Goal: Transaction & Acquisition: Purchase product/service

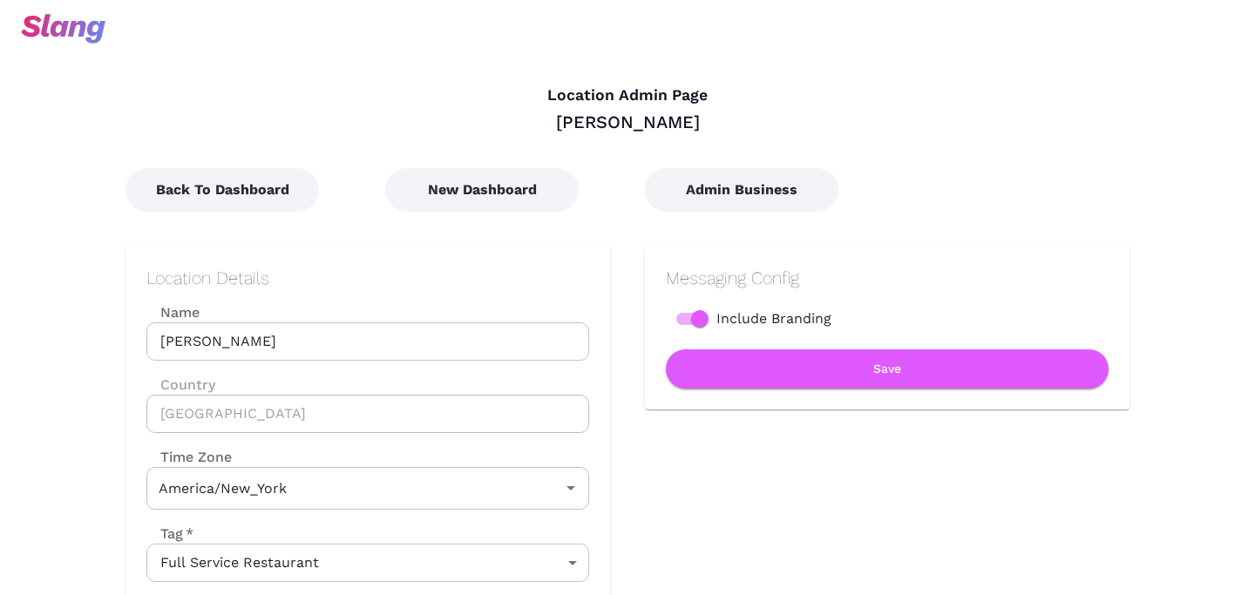
type input "Eastern Time"
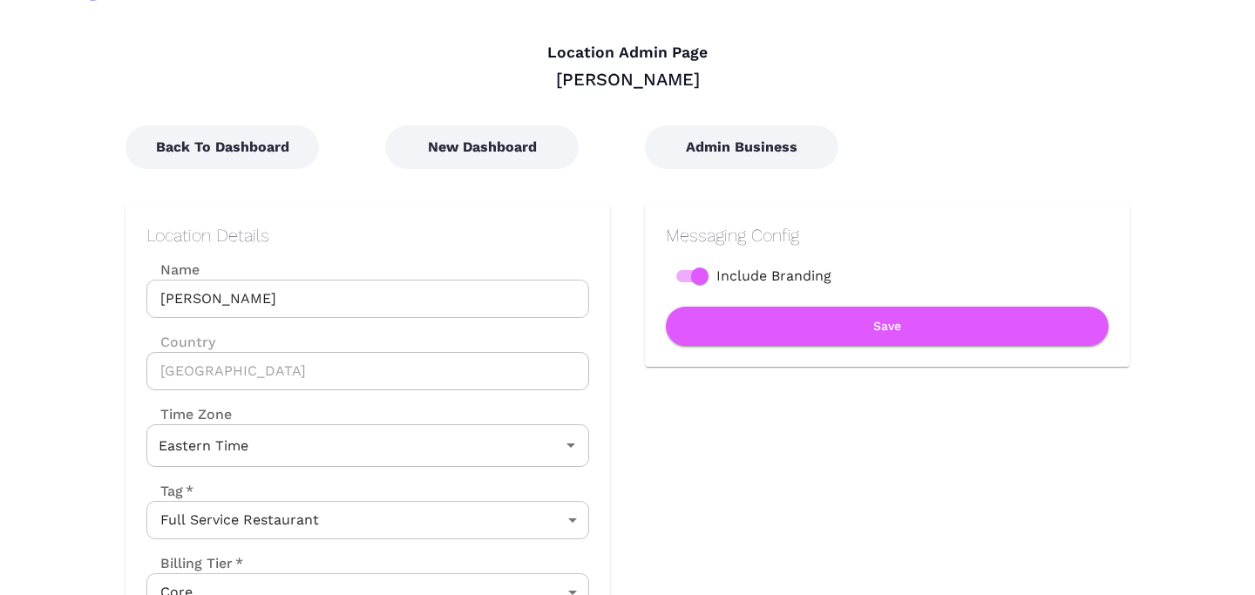
scroll to position [38, 0]
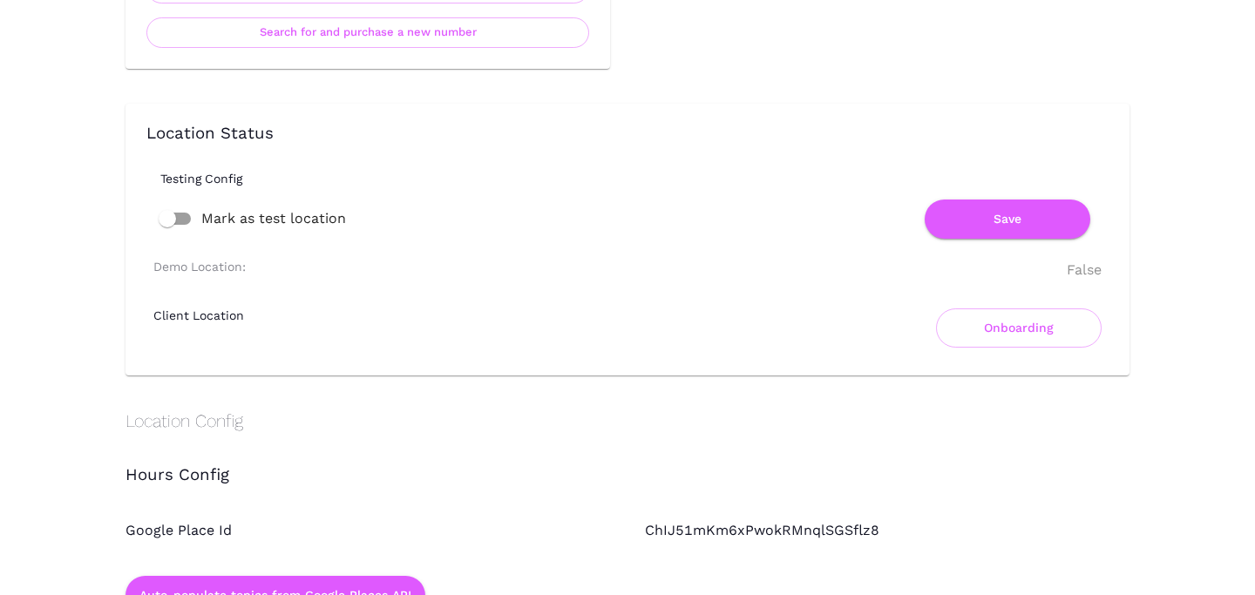
scroll to position [1195, 0]
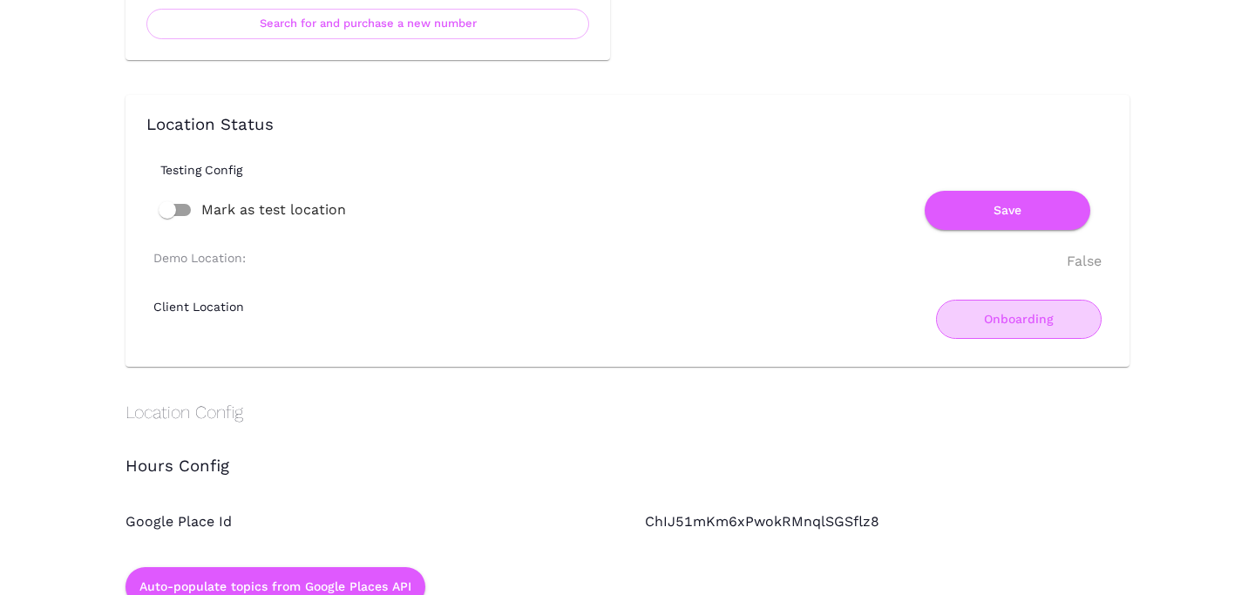
click at [1065, 326] on button "Onboarding" at bounding box center [1019, 319] width 166 height 39
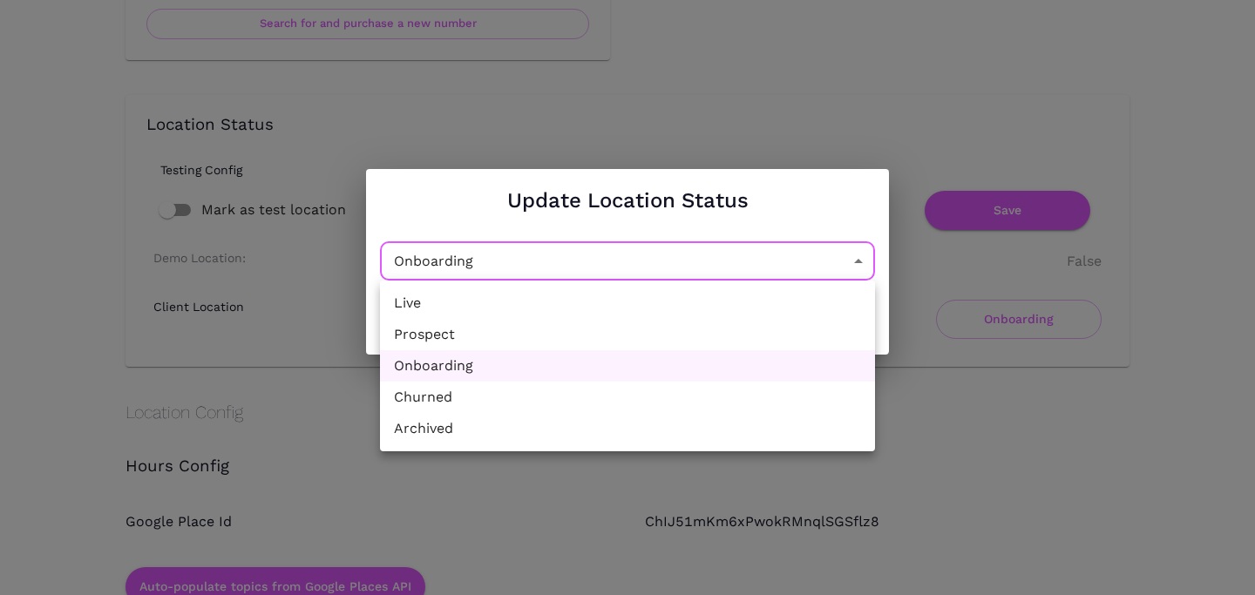
click at [619, 420] on li "Archived" at bounding box center [627, 428] width 495 height 31
type input "Archived"
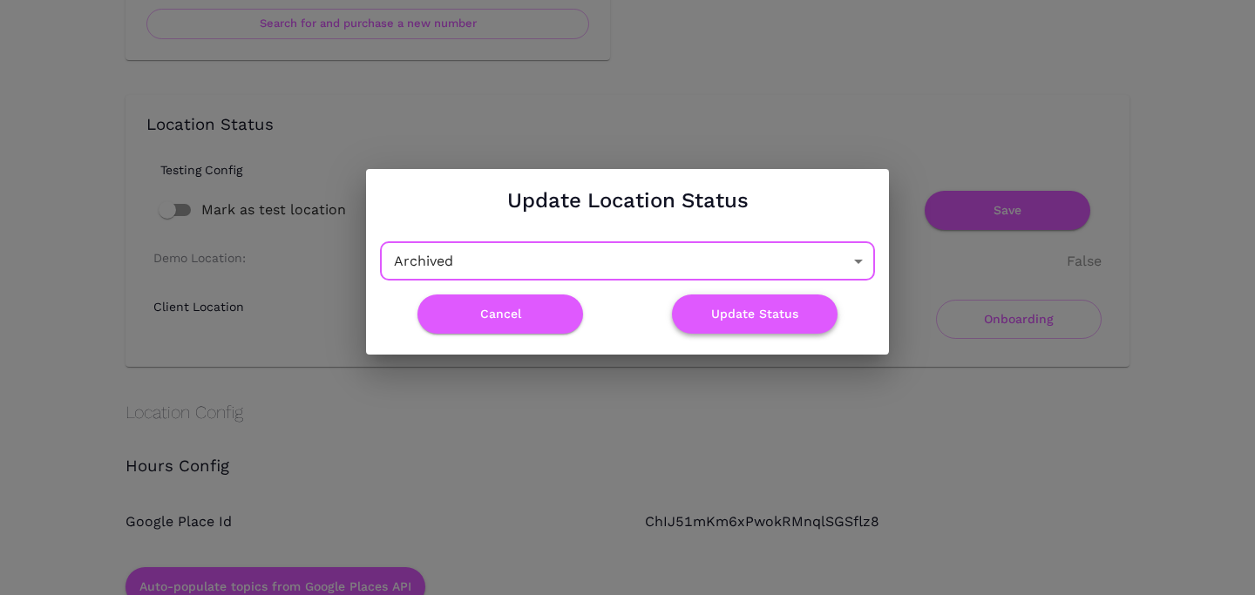
click at [741, 315] on button "Update Status" at bounding box center [755, 313] width 166 height 39
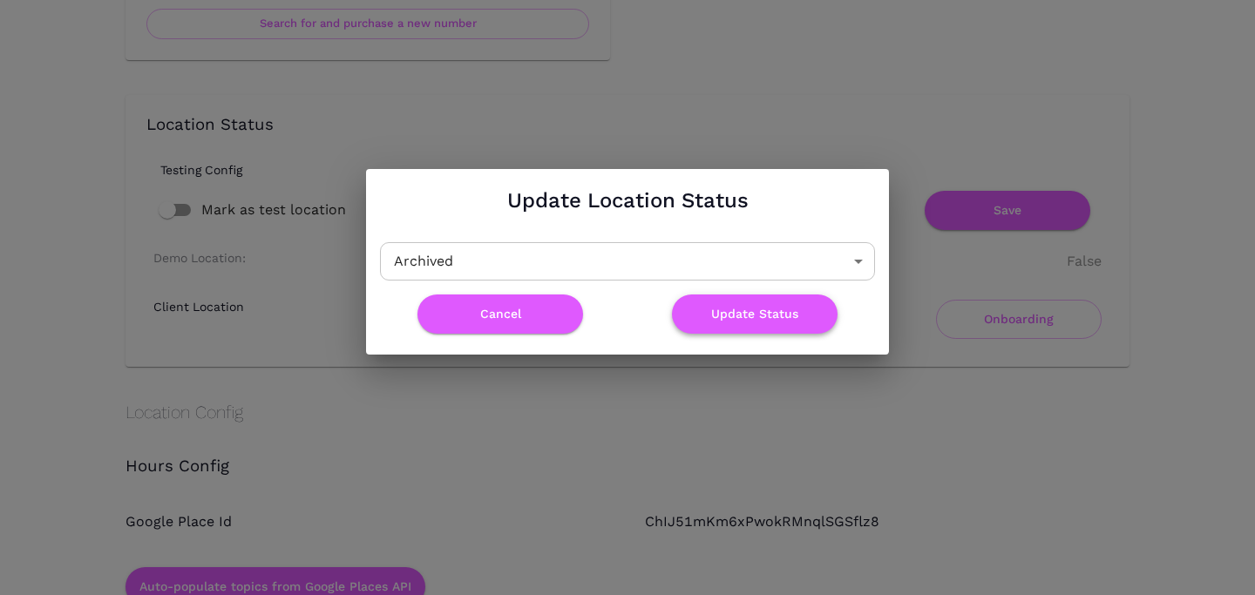
scroll to position [0, 0]
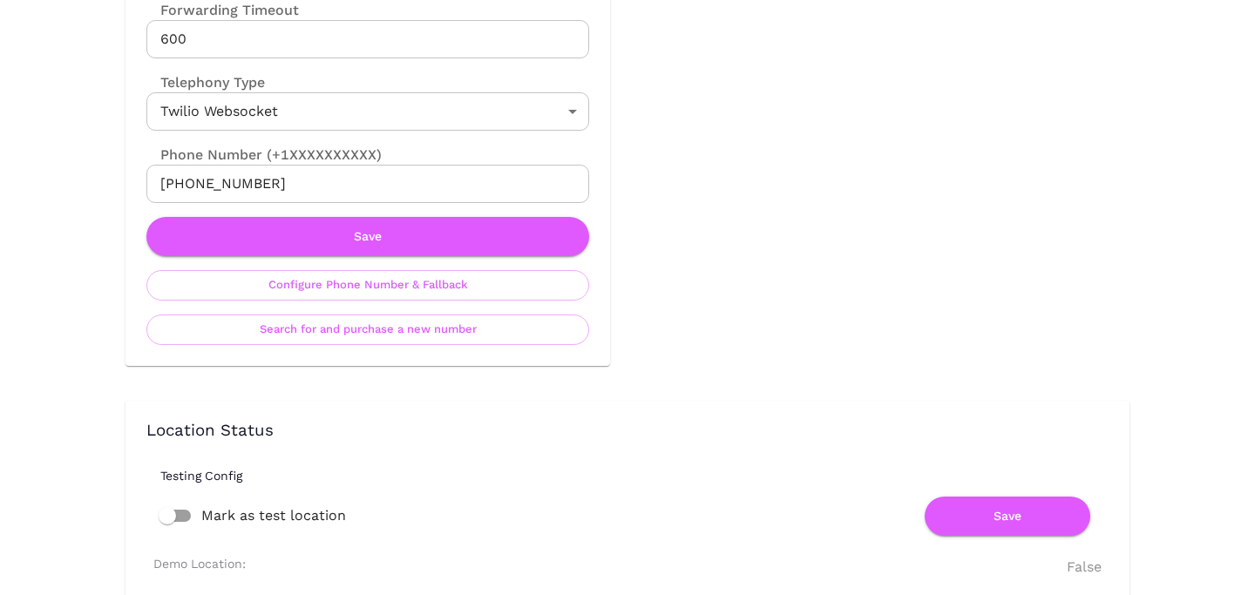
scroll to position [888, 0]
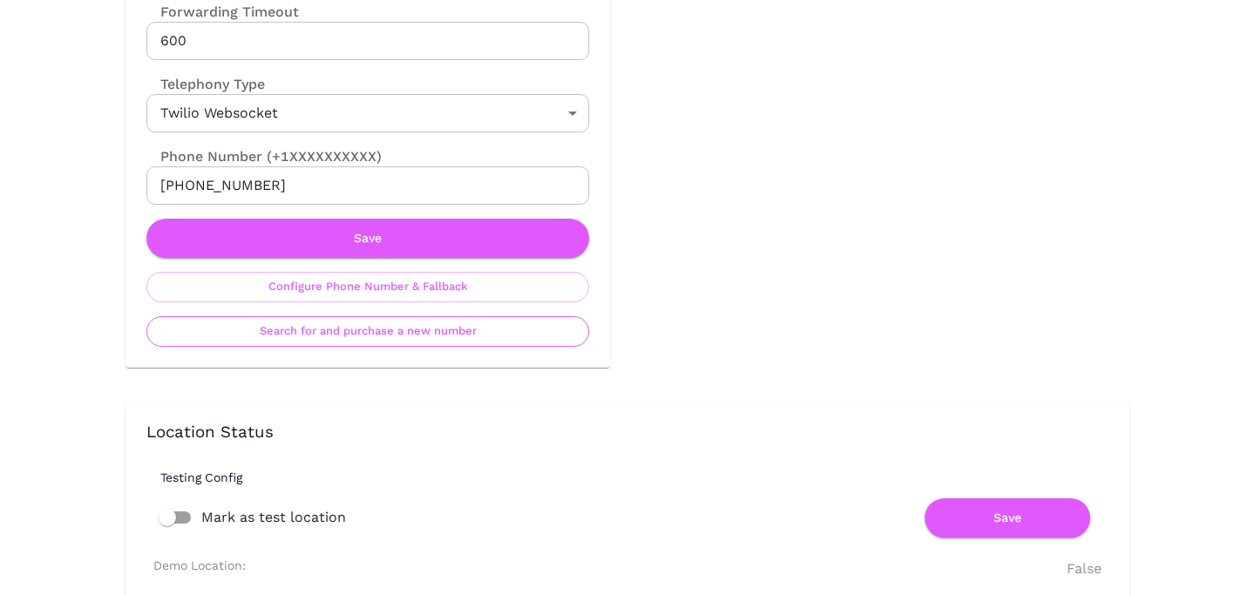
click at [447, 344] on button "Search for and purchase a new number" at bounding box center [367, 331] width 443 height 30
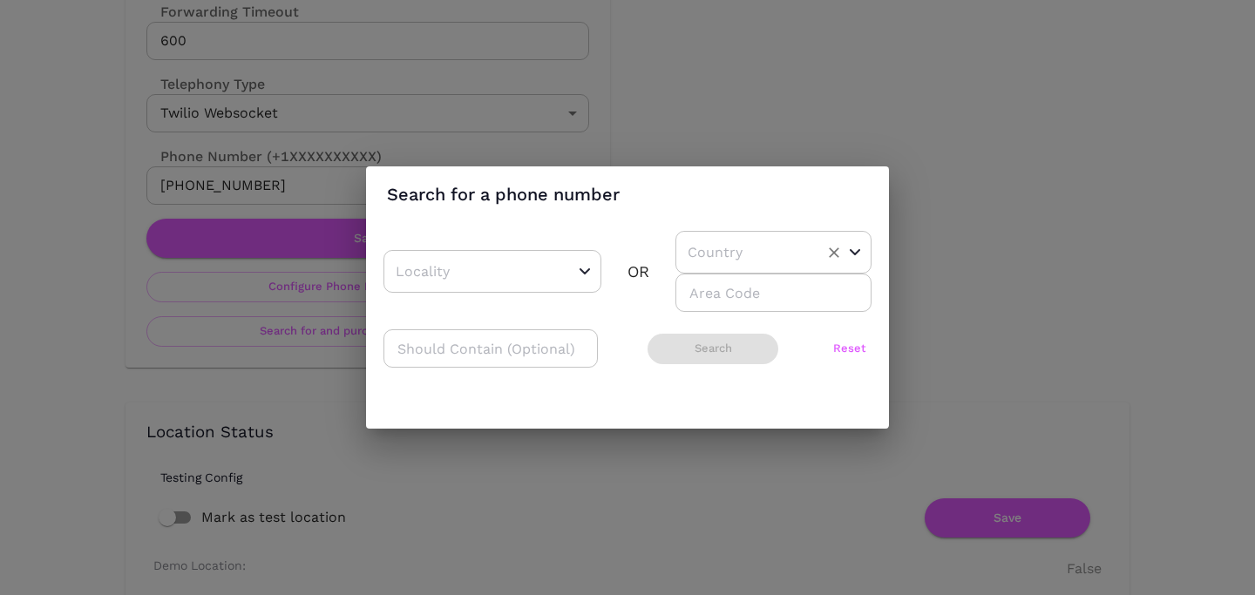
click at [734, 253] on input "text" at bounding box center [746, 252] width 126 height 27
click at [727, 298] on li "US" at bounding box center [766, 296] width 183 height 31
type input "US"
click at [727, 298] on input "number" at bounding box center [773, 293] width 196 height 38
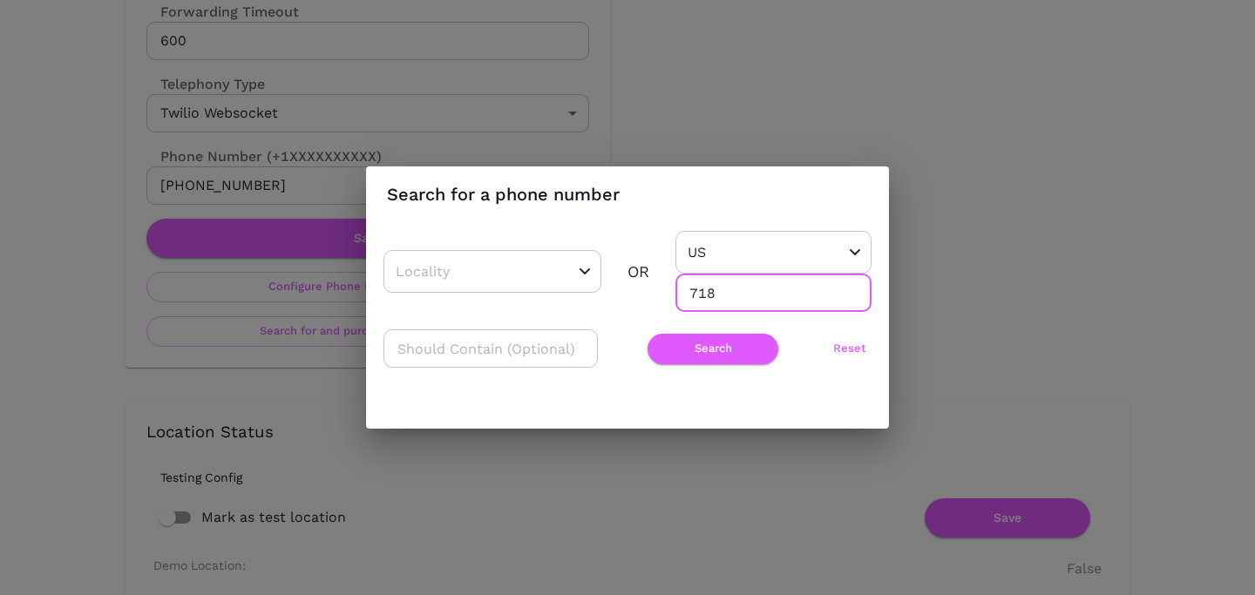
click at [700, 320] on div "​ OR US ​ 718 ​ ​ Search Reset" at bounding box center [627, 308] width 488 height 154
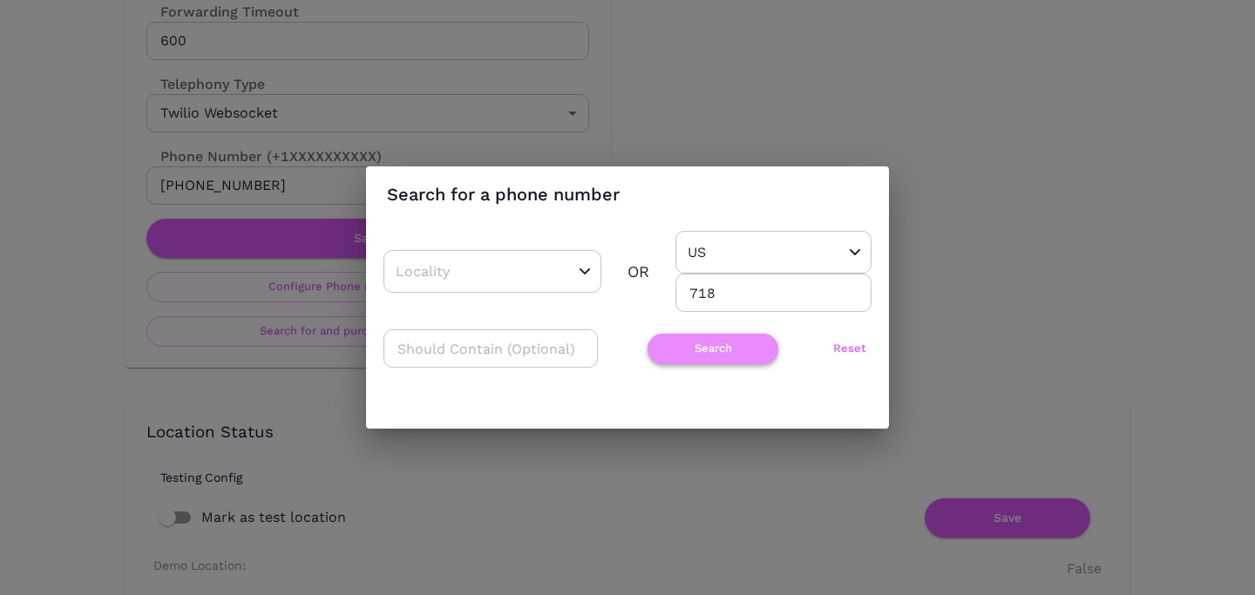
click at [694, 334] on button "Search" at bounding box center [712, 349] width 131 height 30
click at [702, 299] on input "718" at bounding box center [773, 293] width 196 height 38
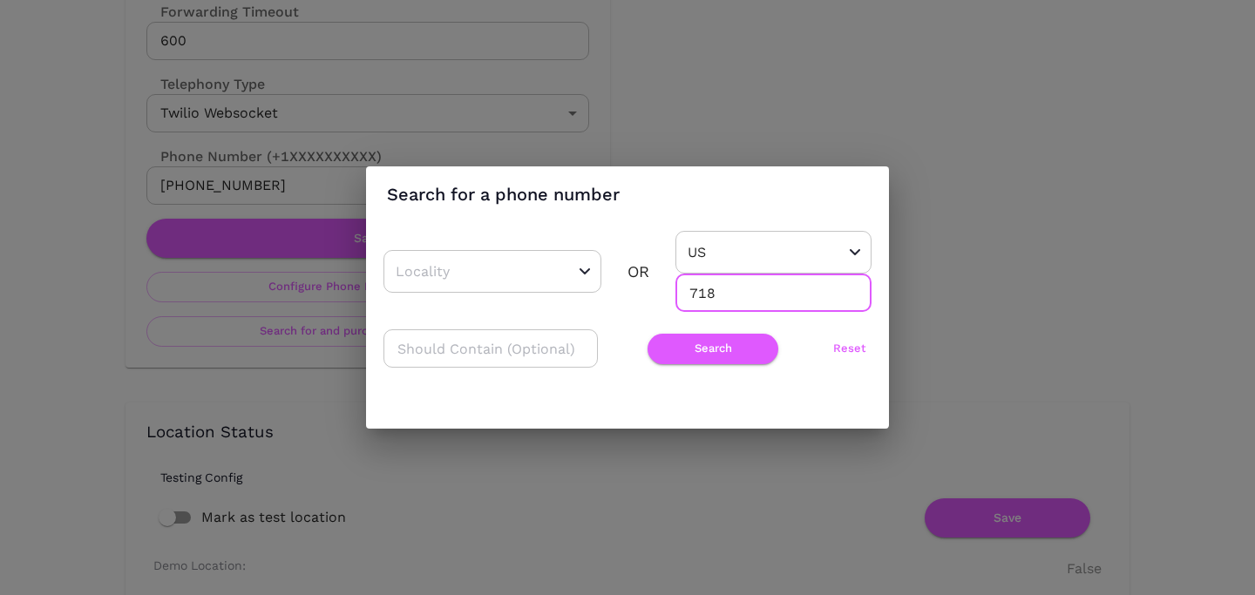
click at [702, 299] on input "718" at bounding box center [773, 293] width 196 height 38
type input "929"
click at [700, 349] on button "Search" at bounding box center [712, 349] width 131 height 30
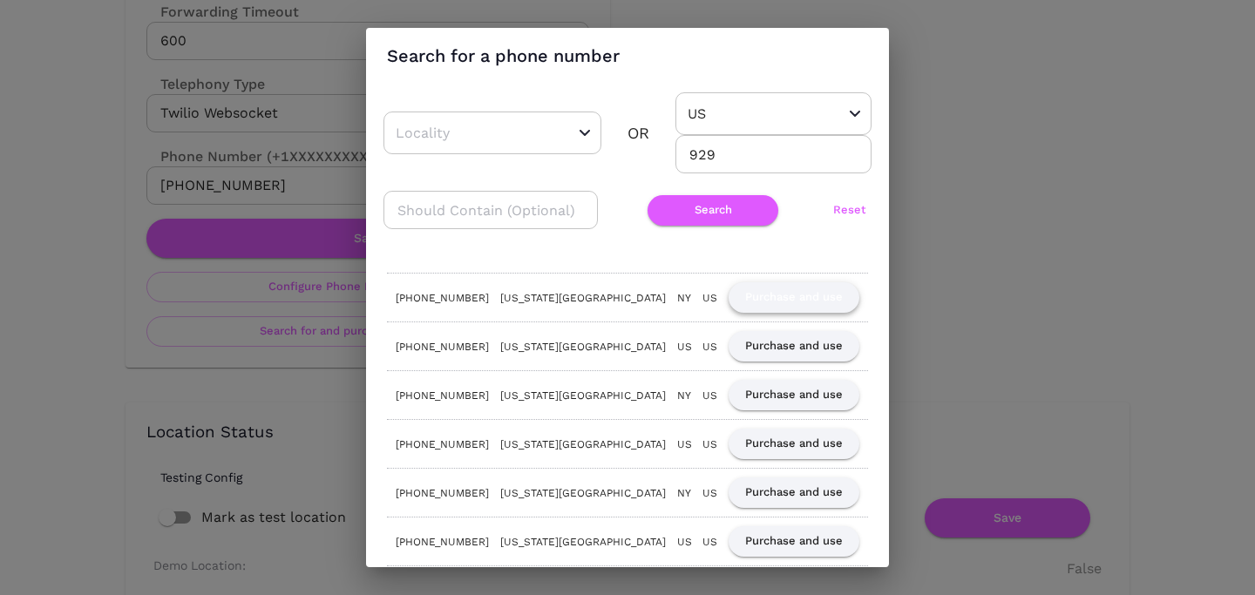
click at [804, 297] on button "Purchase and use" at bounding box center [793, 297] width 131 height 30
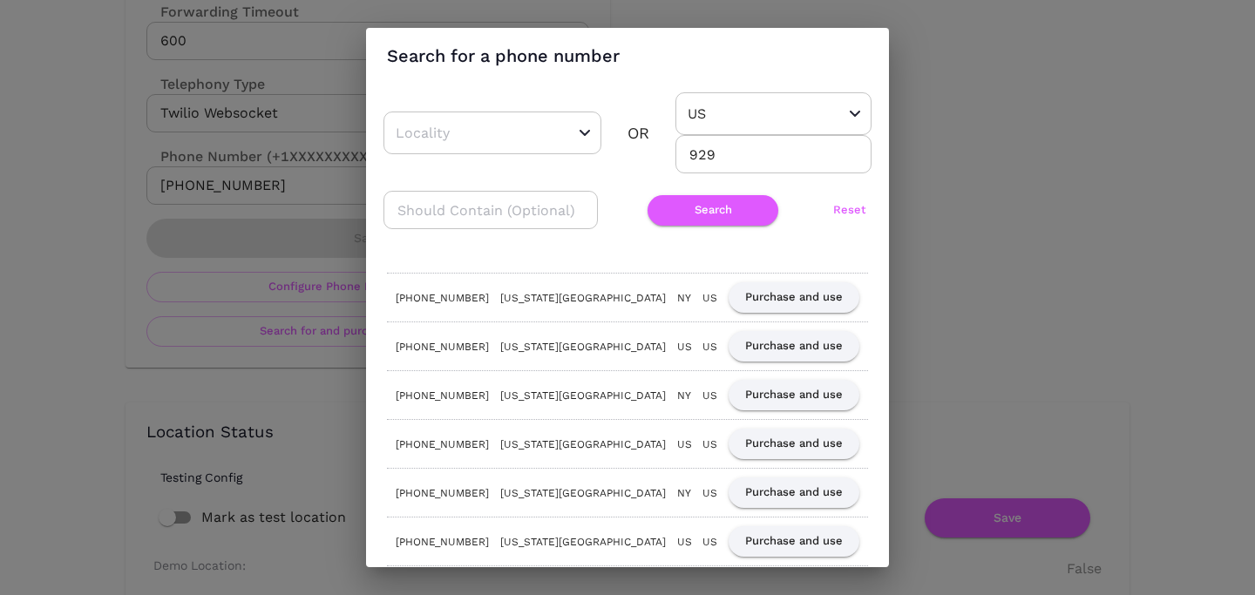
scroll to position [0, 0]
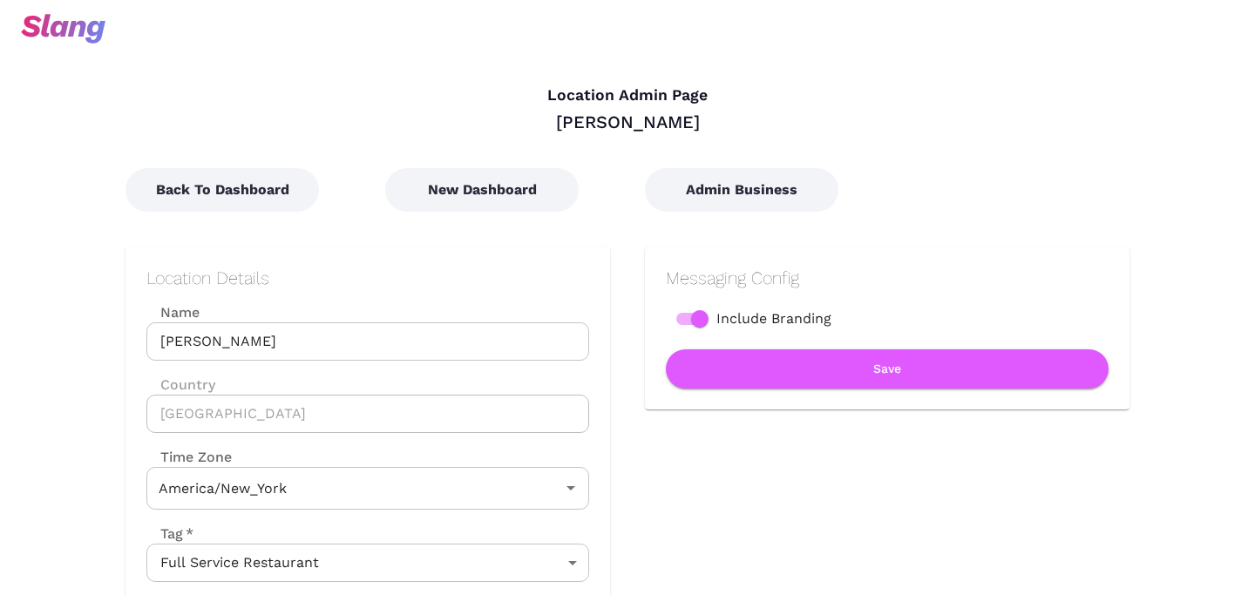
type input "Eastern Time"
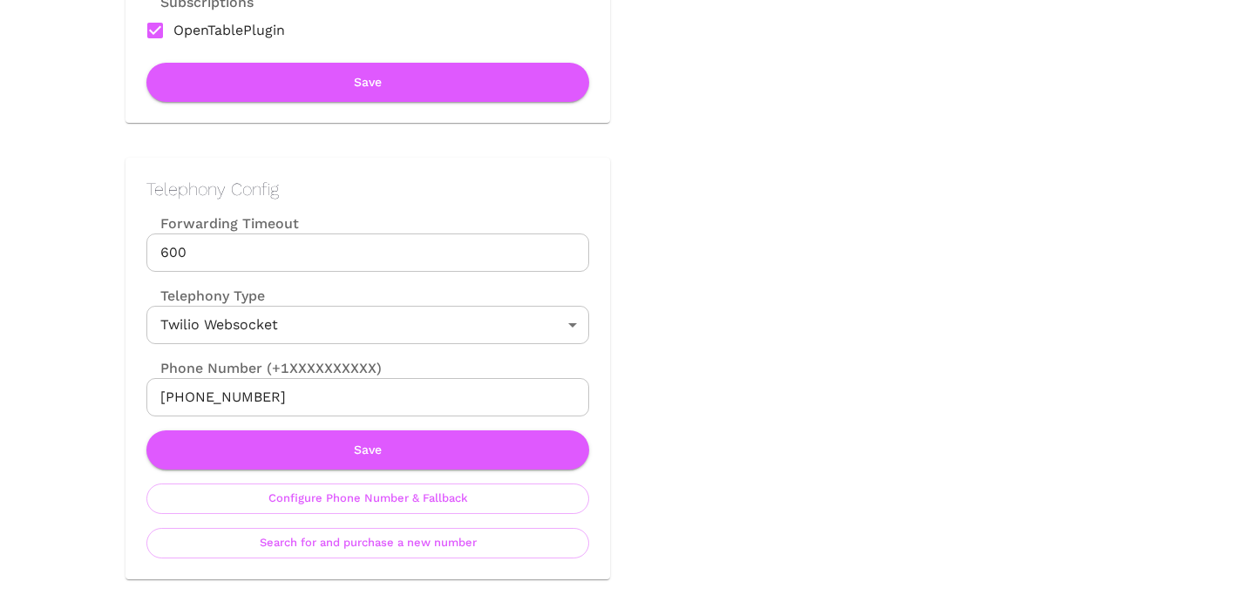
scroll to position [683, 0]
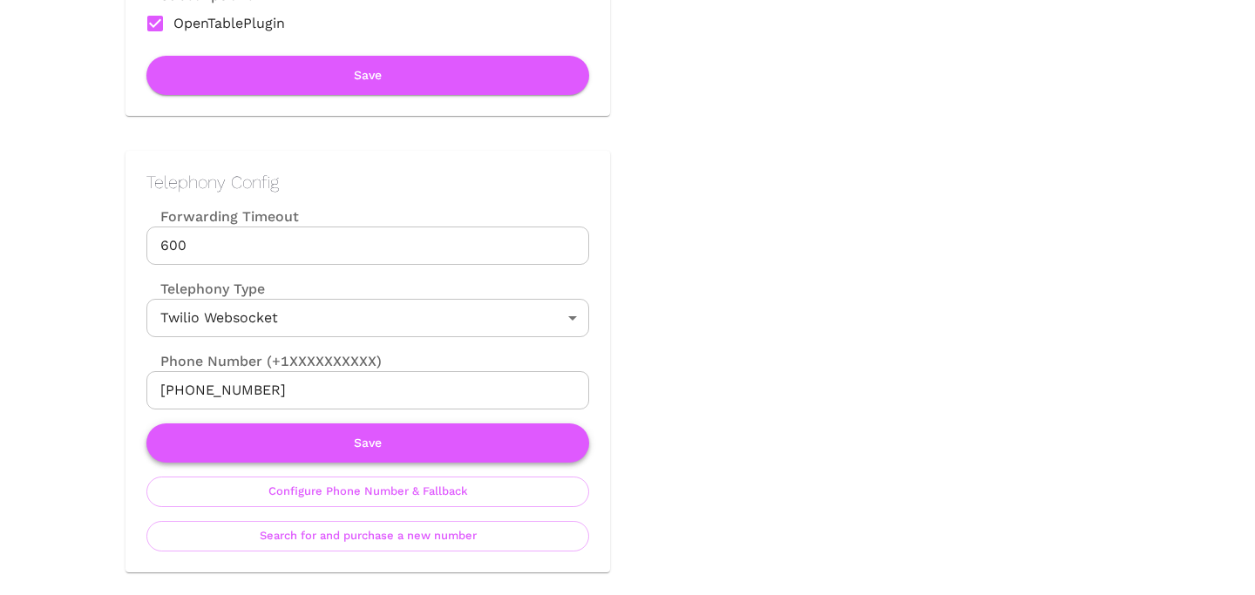
click at [290, 441] on button "Save" at bounding box center [367, 442] width 443 height 39
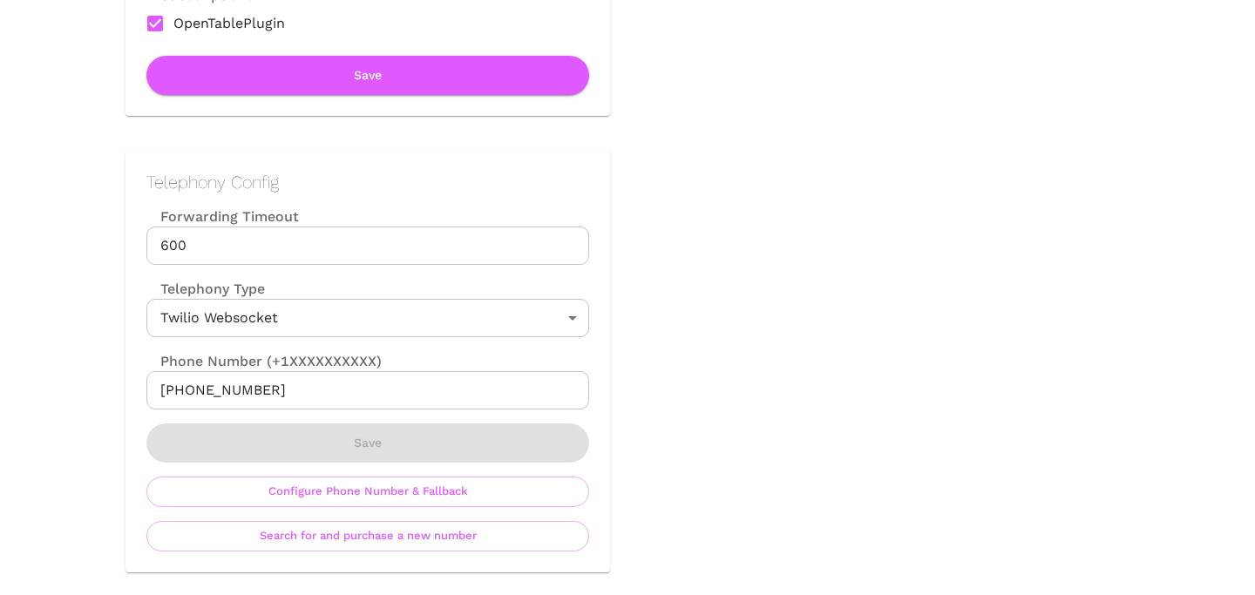
scroll to position [0, 0]
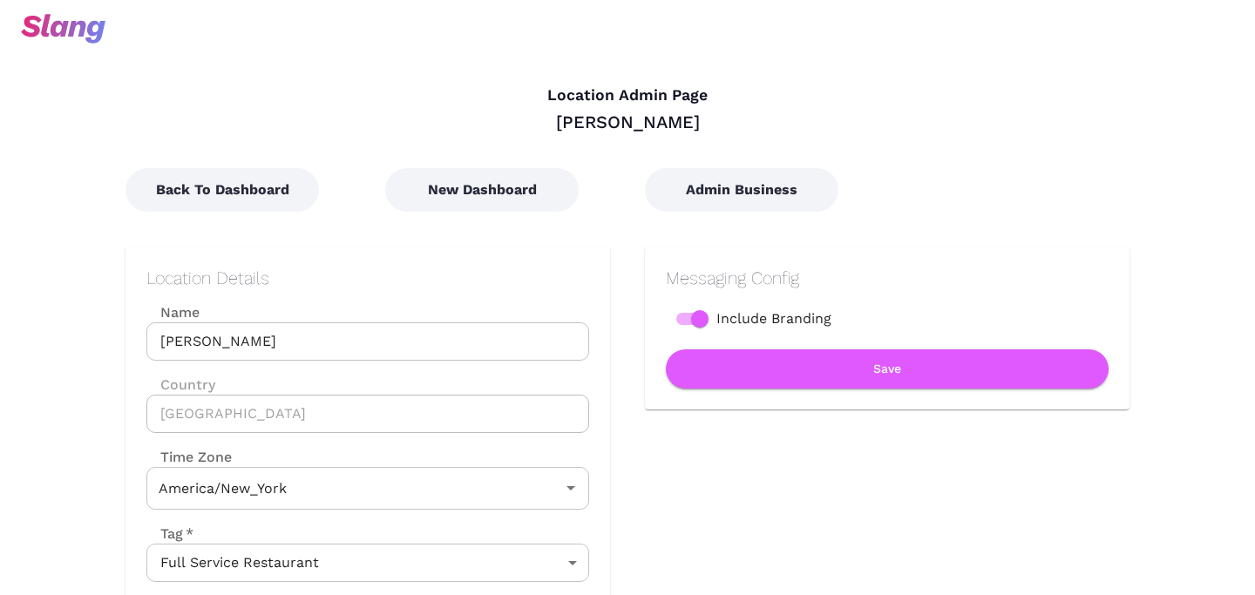
type input "Eastern Time"
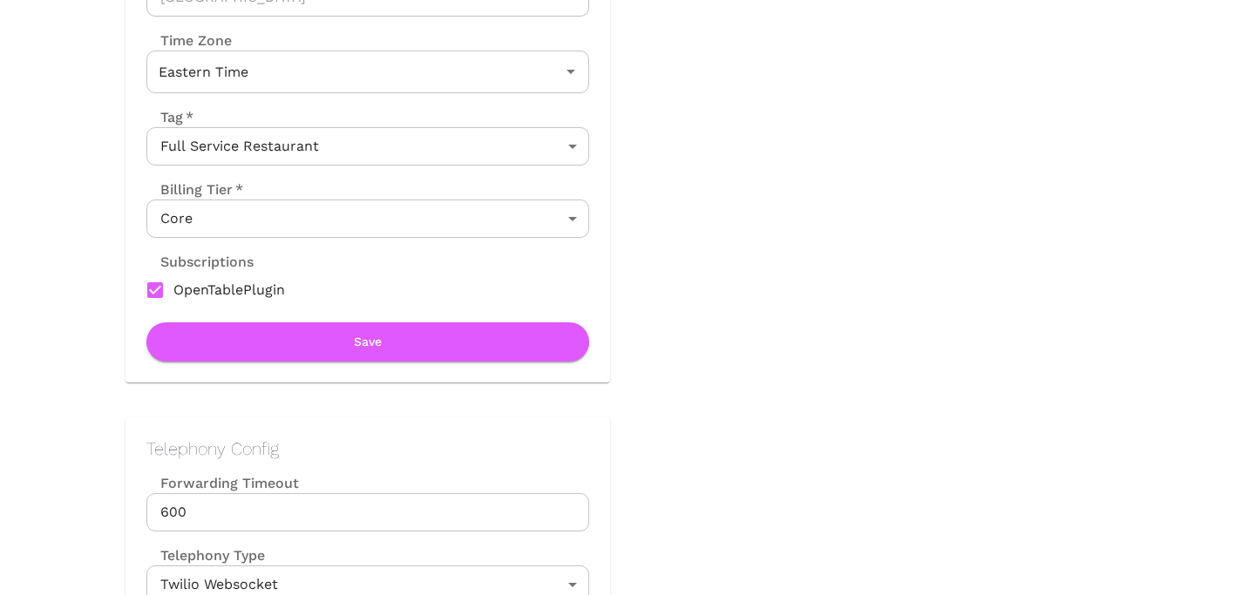
scroll to position [656, 0]
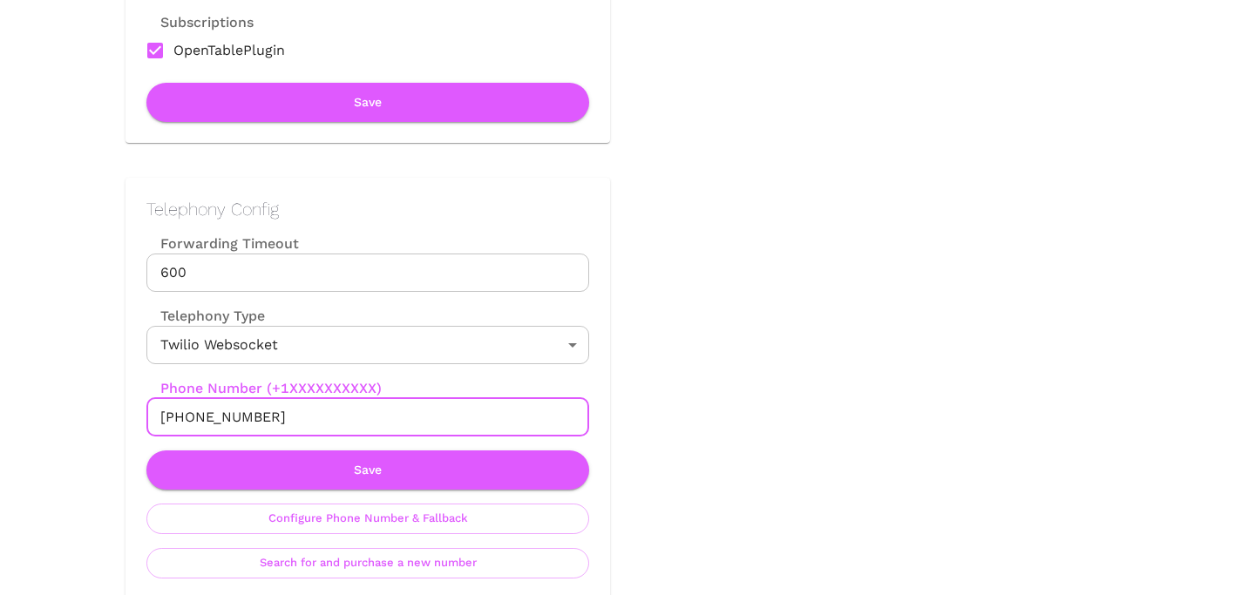
drag, startPoint x: 178, startPoint y: 414, endPoint x: 308, endPoint y: 414, distance: 129.8
click at [308, 414] on input "[PHONE_NUMBER]" at bounding box center [367, 417] width 443 height 38
